Goal: Task Accomplishment & Management: Manage account settings

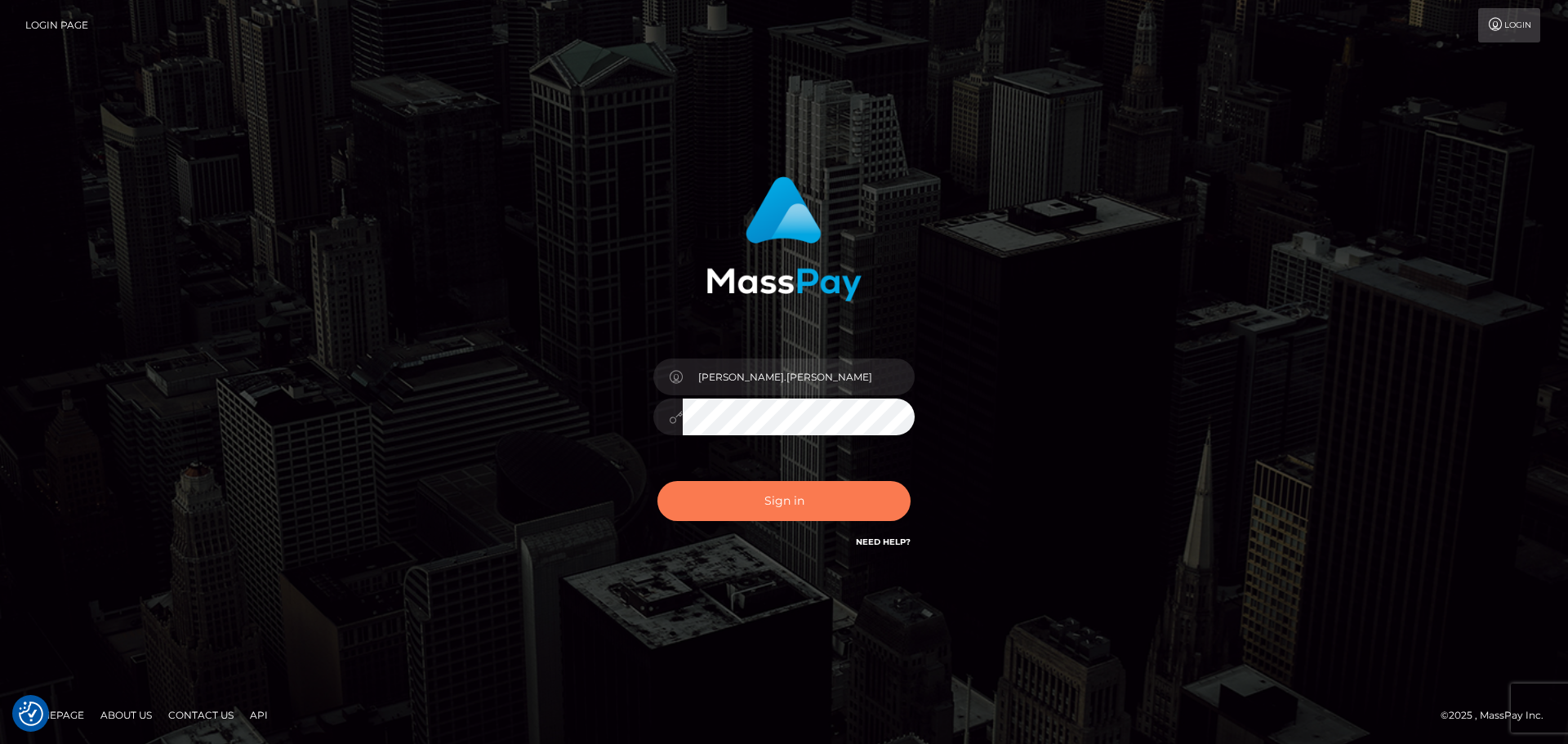
click at [781, 498] on button "Sign in" at bounding box center [784, 500] width 254 height 40
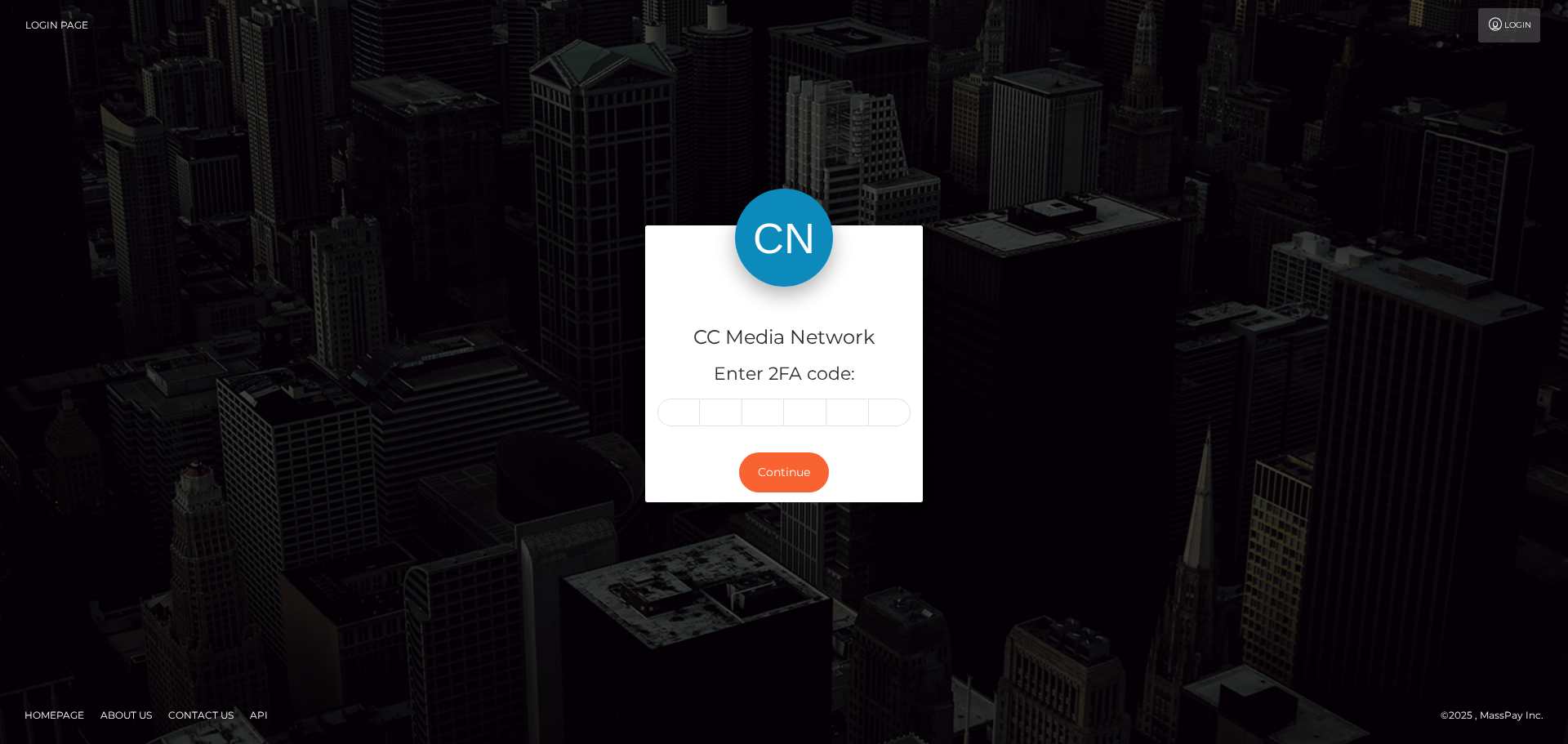
click at [1337, 439] on div "CC Media Network Enter 2FA code: Continue" at bounding box center [784, 372] width 1568 height 538
click at [681, 406] on input "text" at bounding box center [678, 411] width 43 height 27
type input "6"
type input "9"
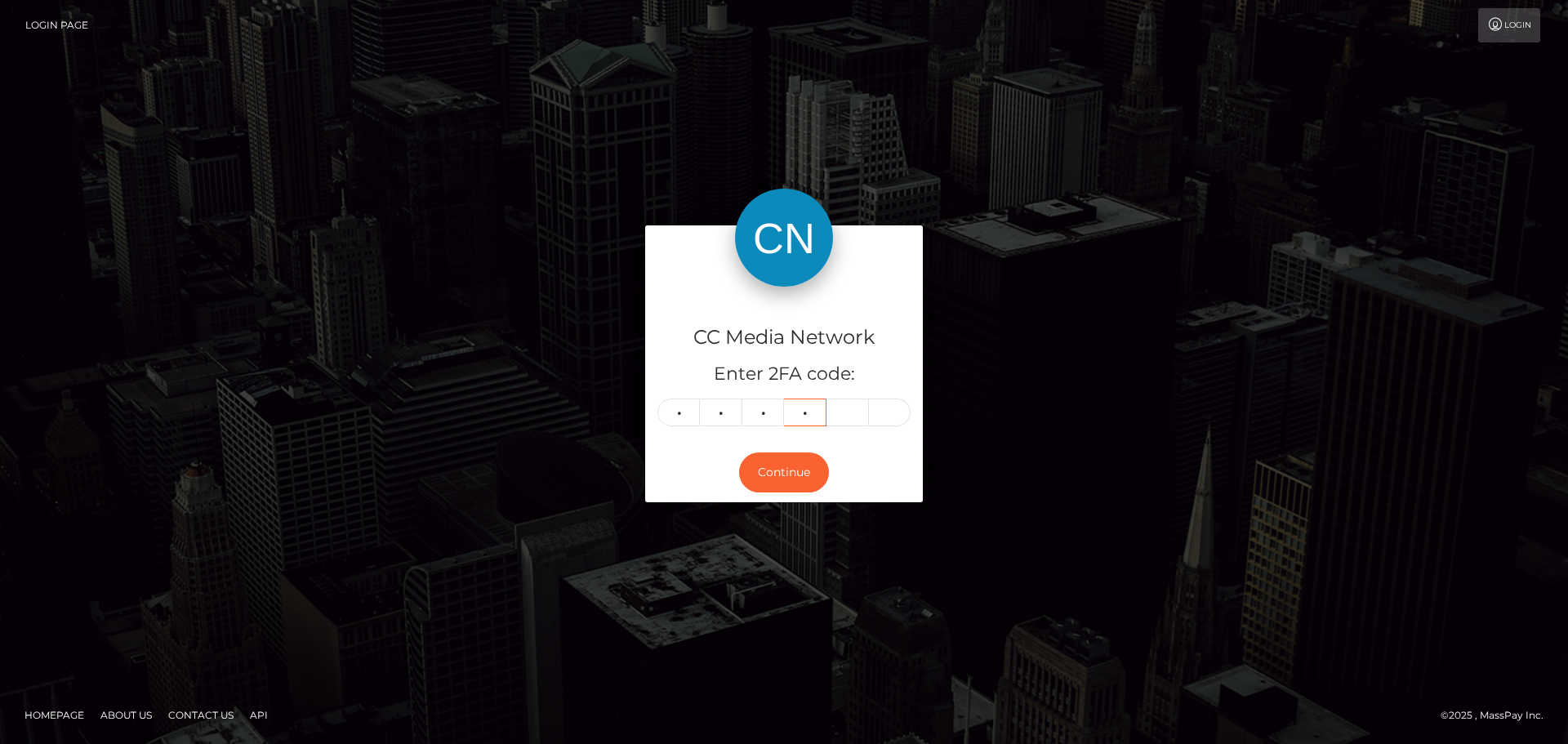
type input "2"
type input "4"
type input "0"
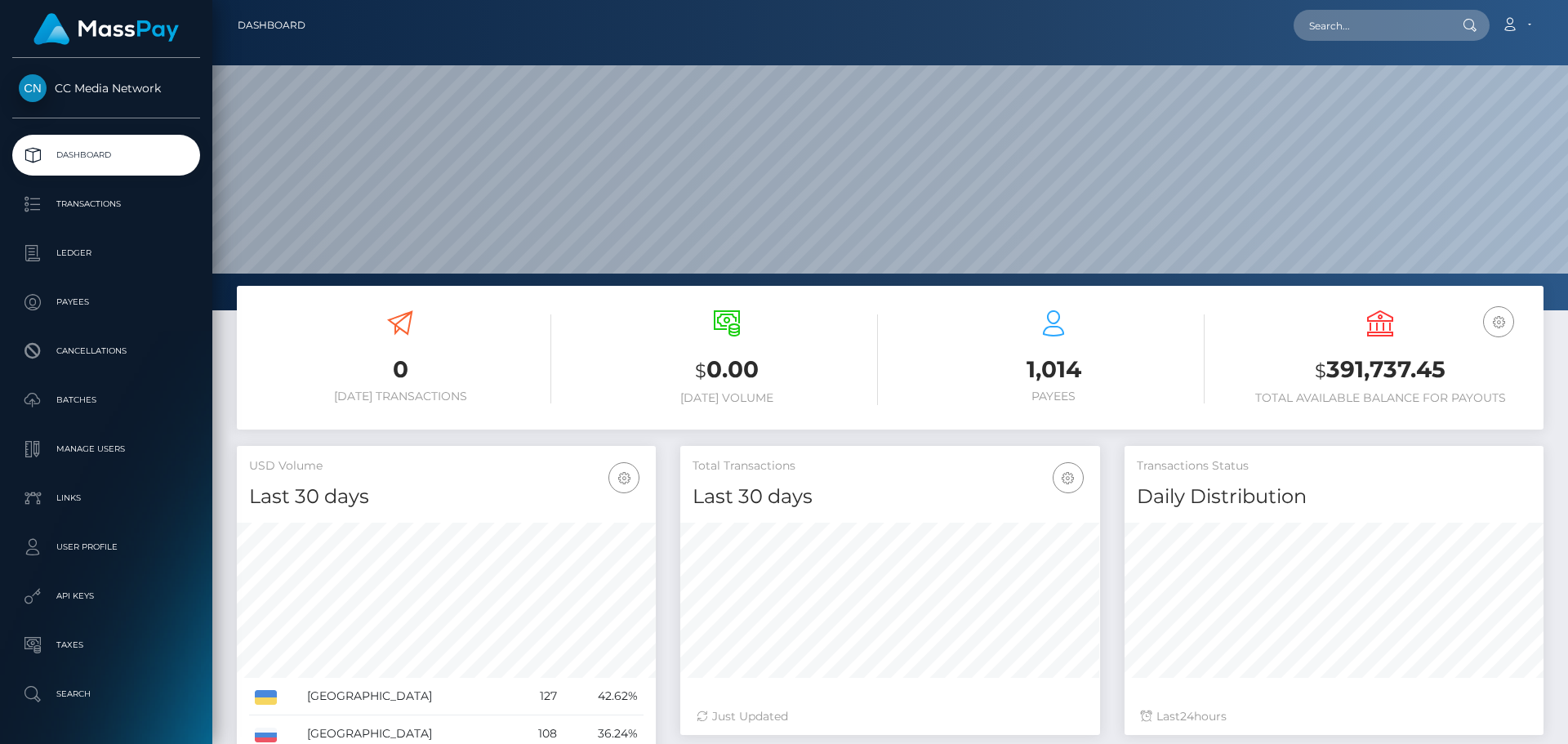
scroll to position [290, 419]
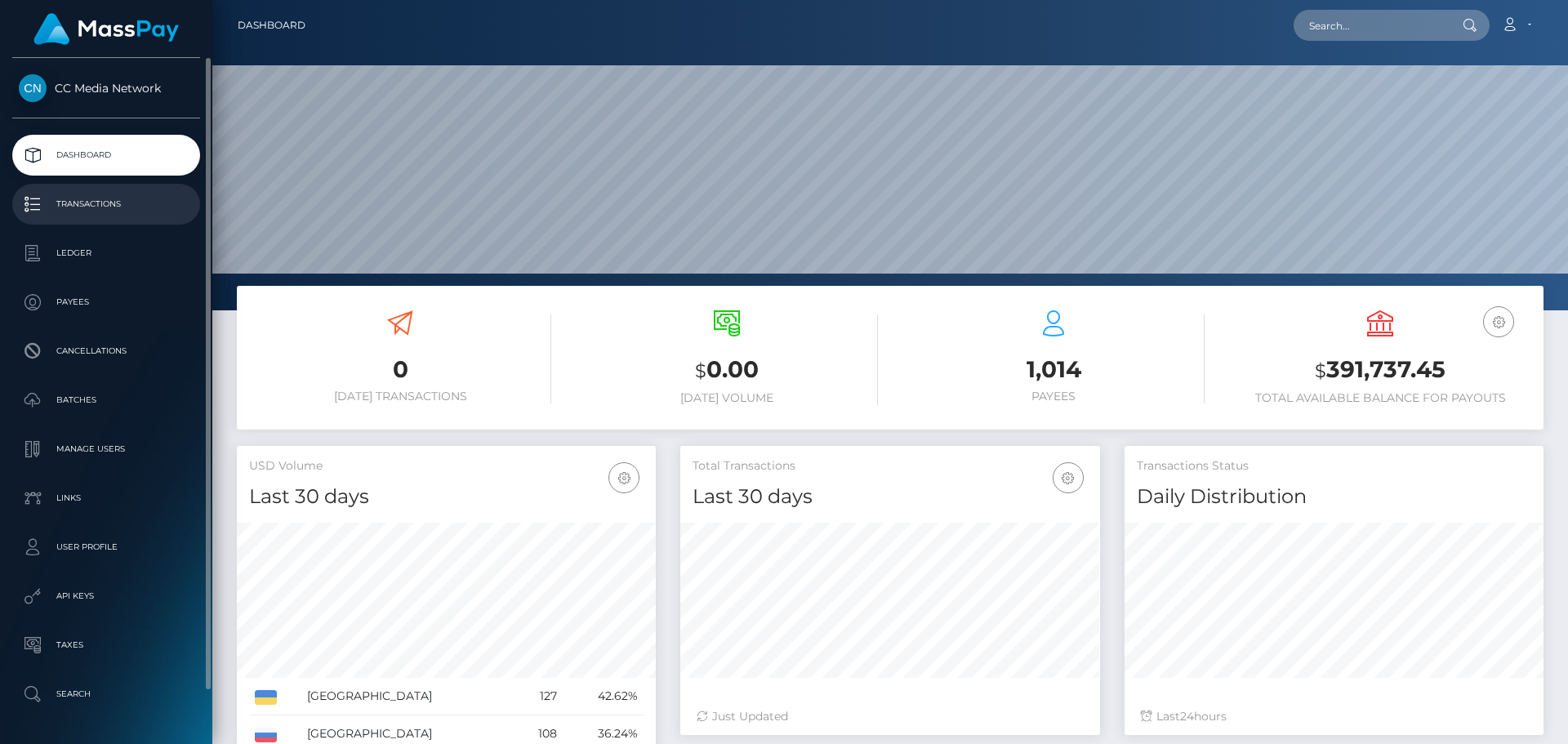
click at [74, 208] on p "Transactions" at bounding box center [106, 204] width 175 height 25
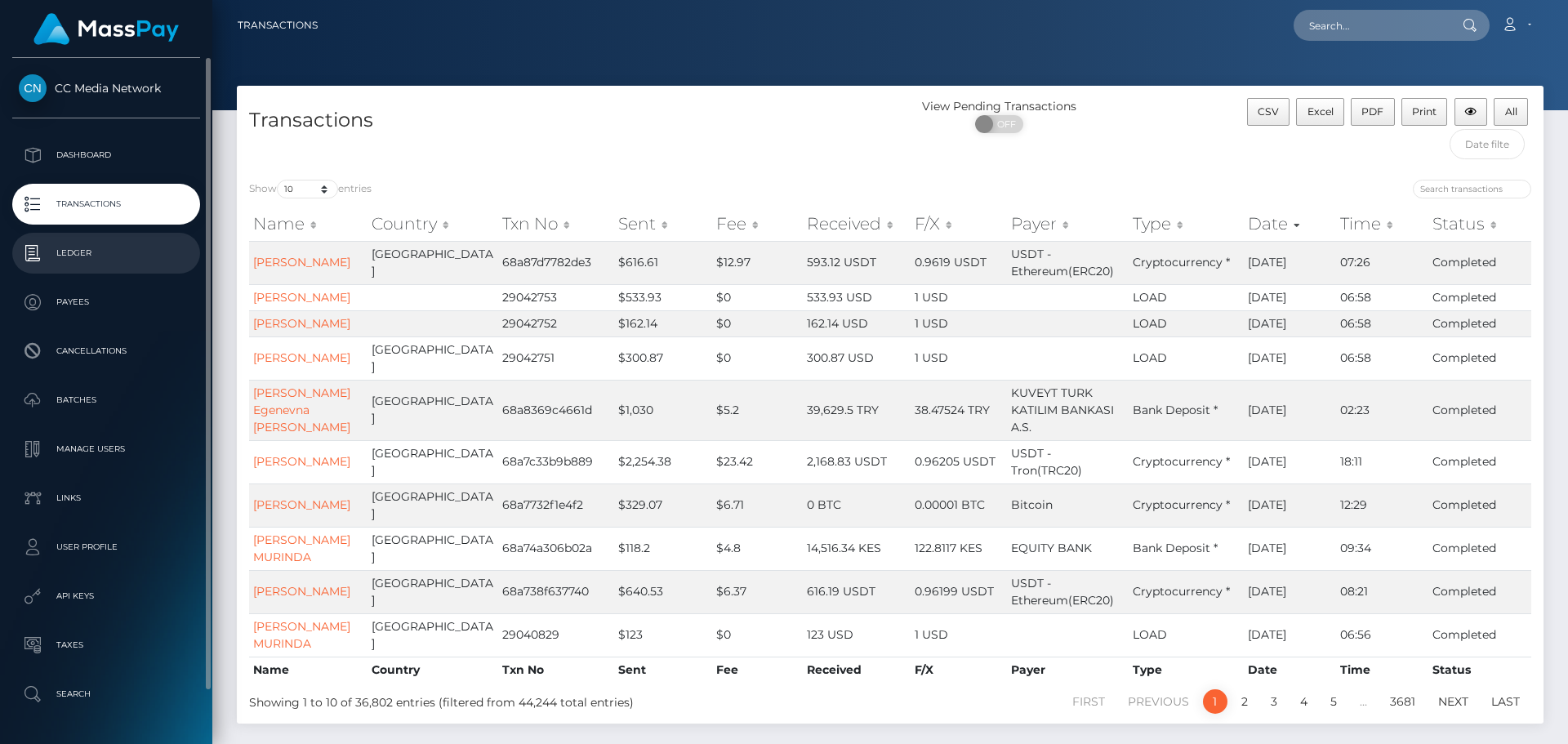
click at [76, 247] on p "Ledger" at bounding box center [106, 254] width 175 height 25
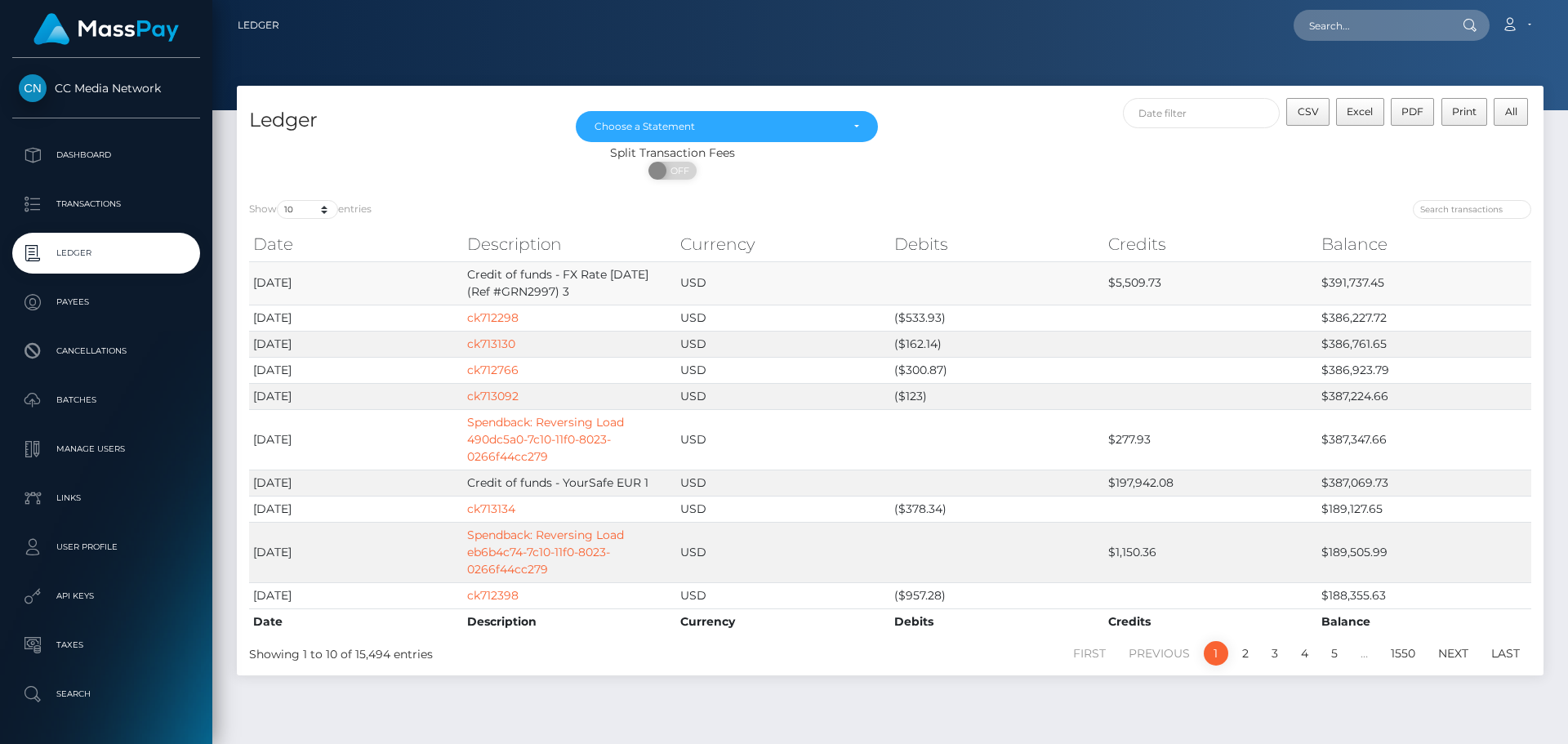
click at [640, 278] on td "Credit of funds - FX Rate [DATE] (Ref #GRN2997) 3" at bounding box center [569, 283] width 214 height 43
